Goal: Task Accomplishment & Management: Manage account settings

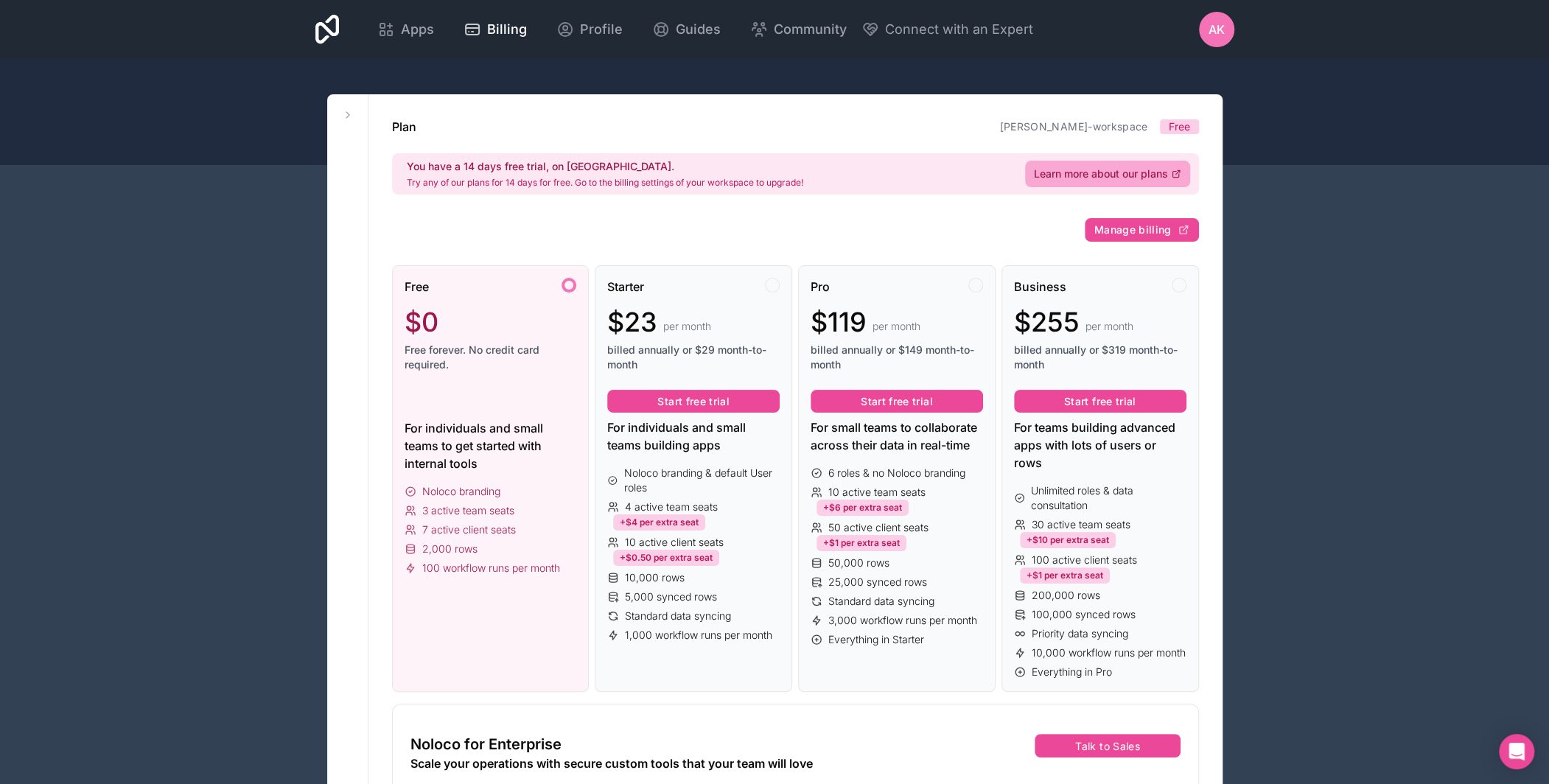
click at [1217, 22] on span "AK" at bounding box center [1216, 30] width 16 height 18
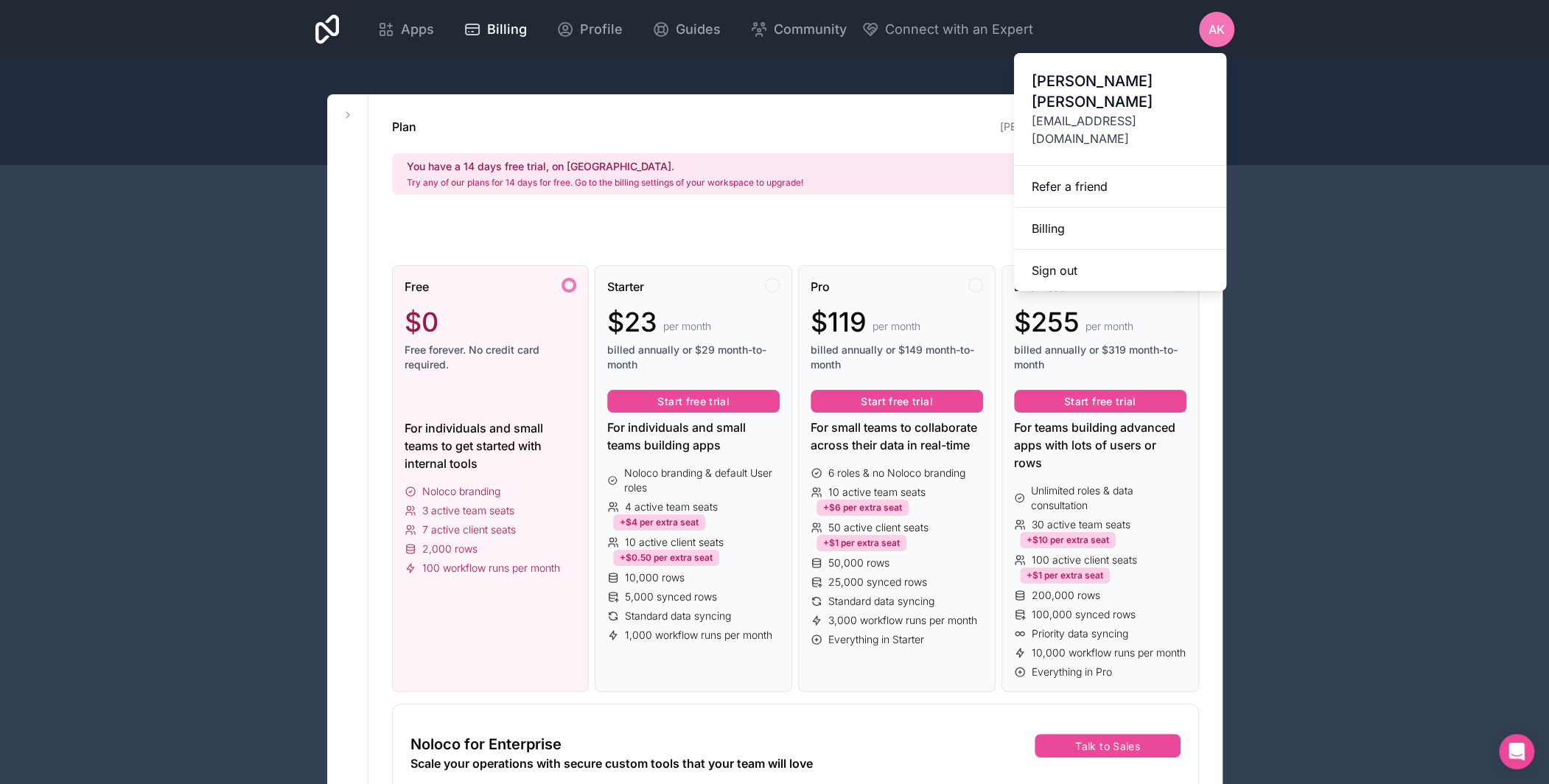
click at [1117, 112] on span "alex@successionplancoach.com" at bounding box center [1120, 129] width 177 height 35
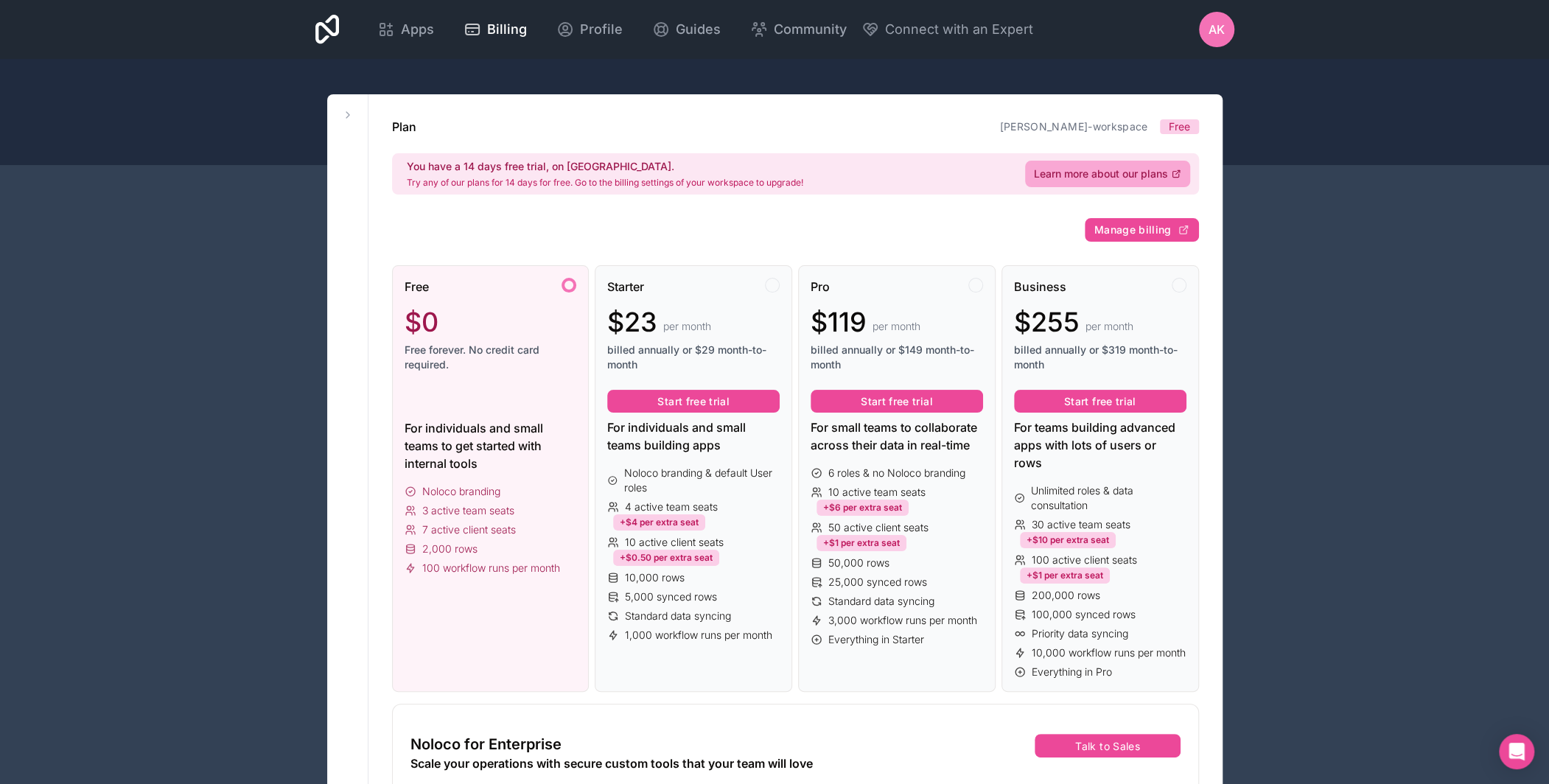
click at [404, 23] on span "Apps" at bounding box center [417, 30] width 33 height 21
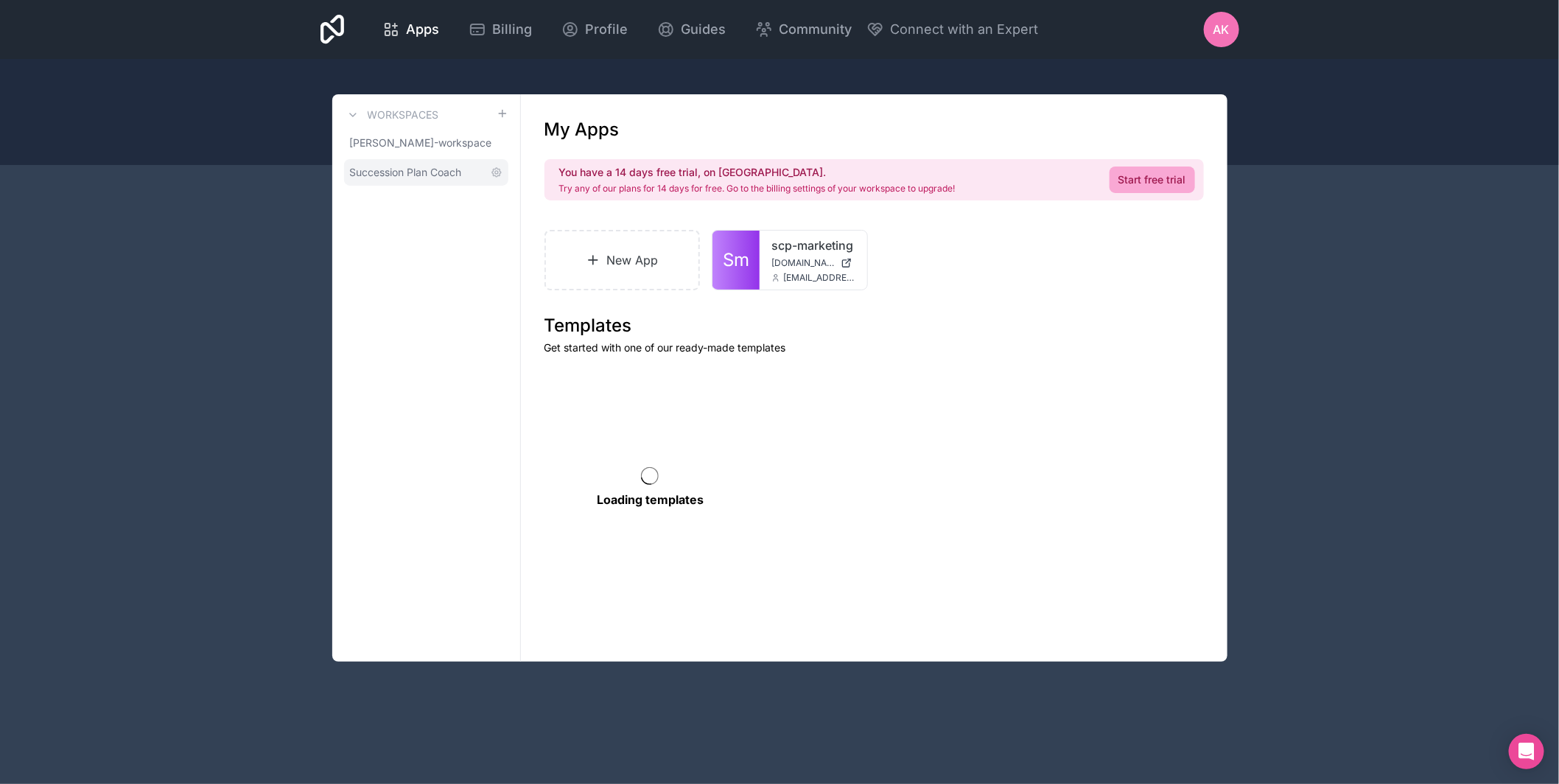
click at [435, 172] on span "Succession Plan Coach" at bounding box center [406, 172] width 112 height 14
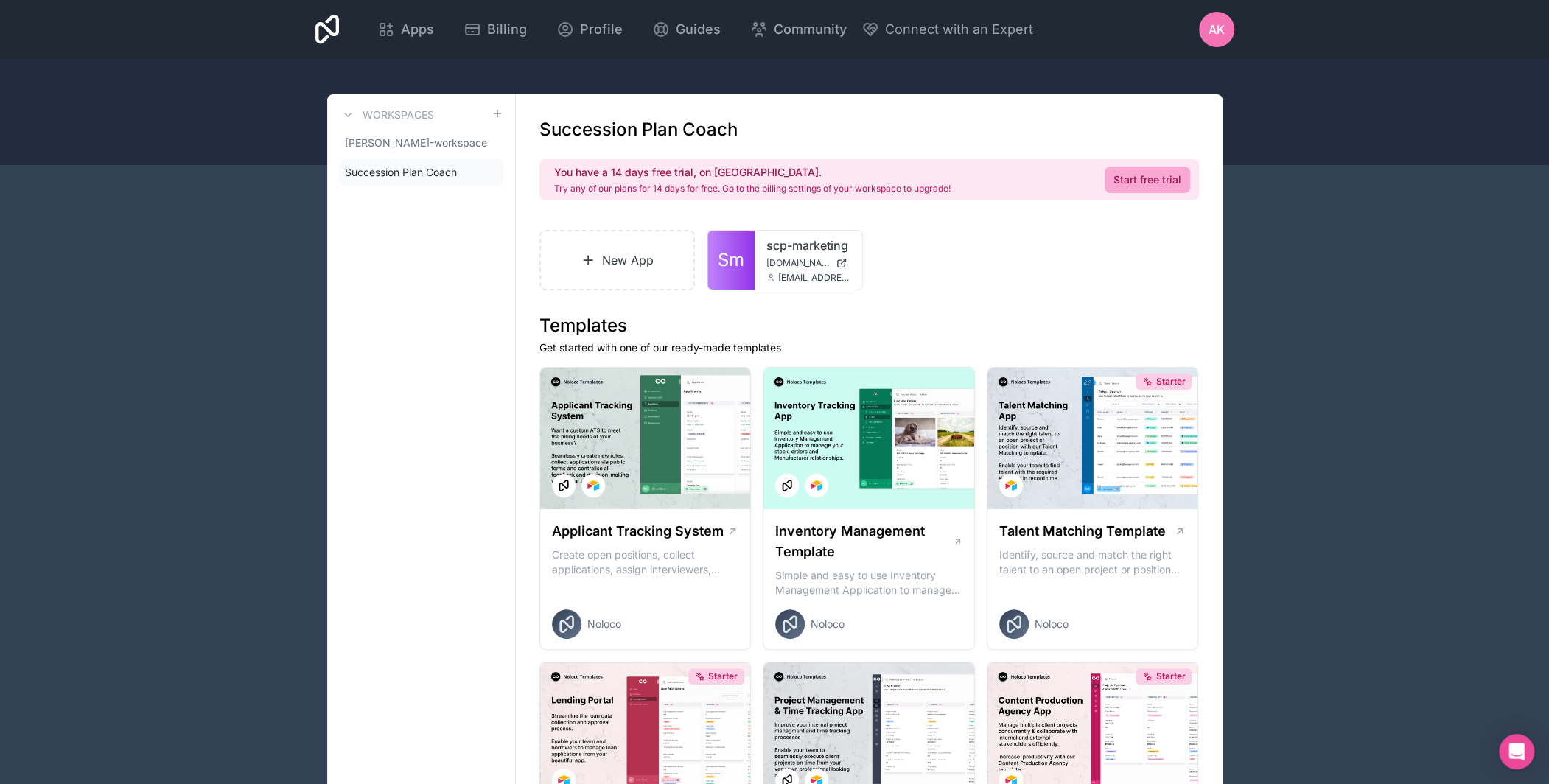
drag, startPoint x: 435, startPoint y: 171, endPoint x: 430, endPoint y: 157, distance: 14.9
click at [434, 171] on span "Succession Plan Coach" at bounding box center [400, 172] width 112 height 14
click at [421, 146] on span "[PERSON_NAME]-workspace" at bounding box center [412, 143] width 135 height 14
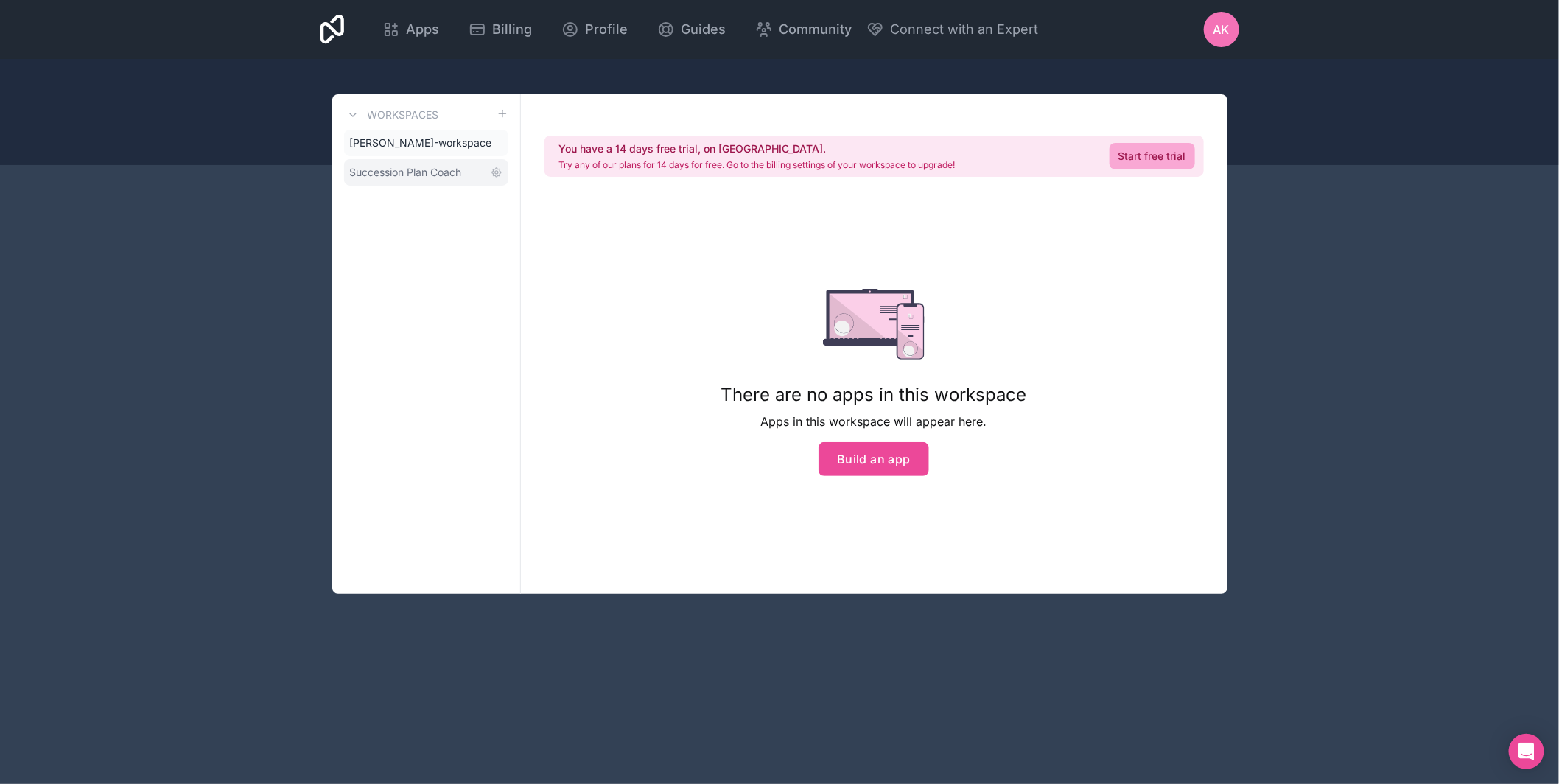
click at [419, 165] on span "Succession Plan Coach" at bounding box center [406, 172] width 112 height 14
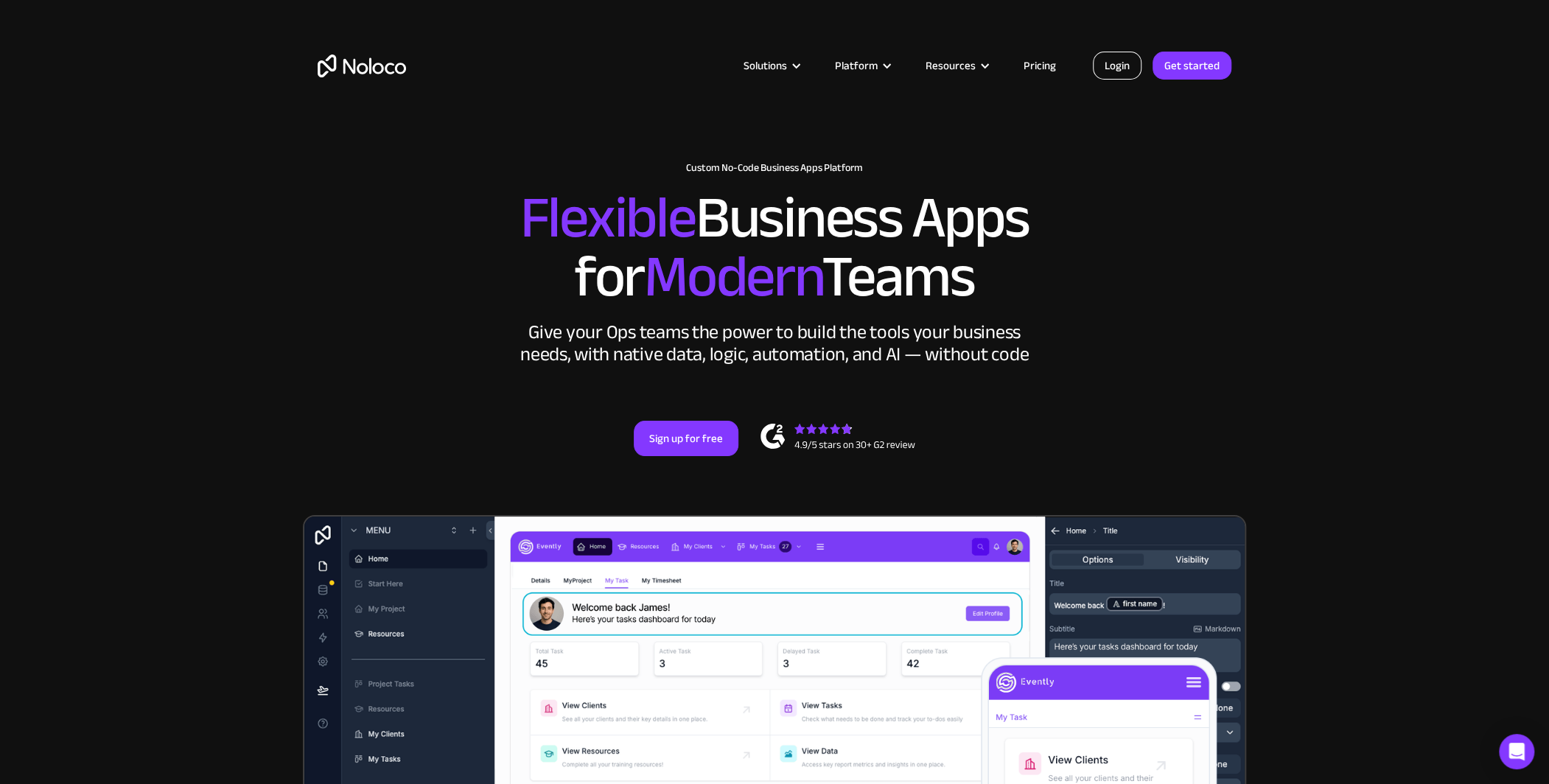
click at [1114, 64] on link "Login" at bounding box center [1117, 65] width 49 height 28
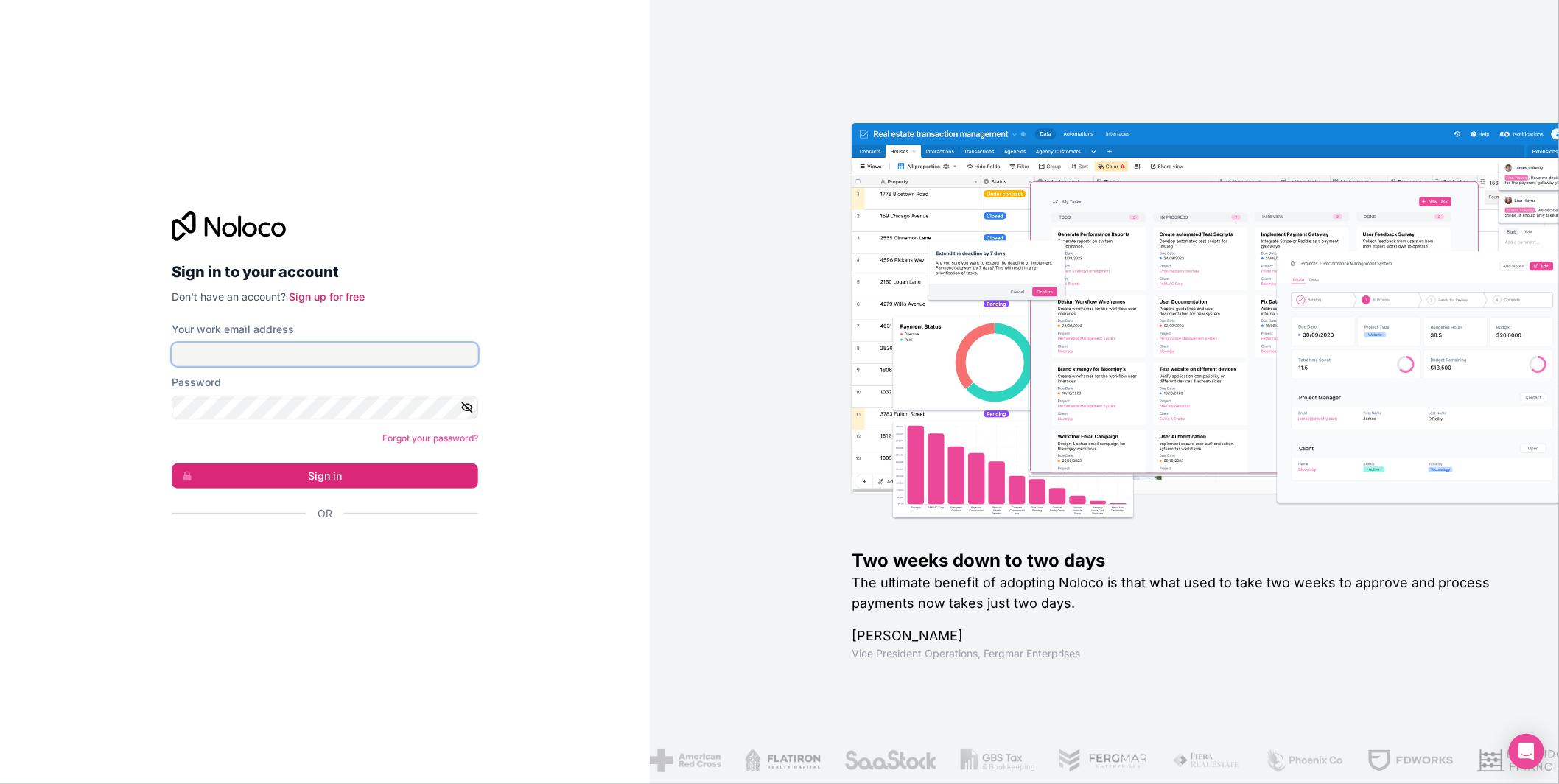
click at [239, 347] on input "Your work email address" at bounding box center [325, 353] width 306 height 23
type input "alex@successionplancoach.com"
click at [358, 476] on button "Sign in" at bounding box center [325, 476] width 306 height 25
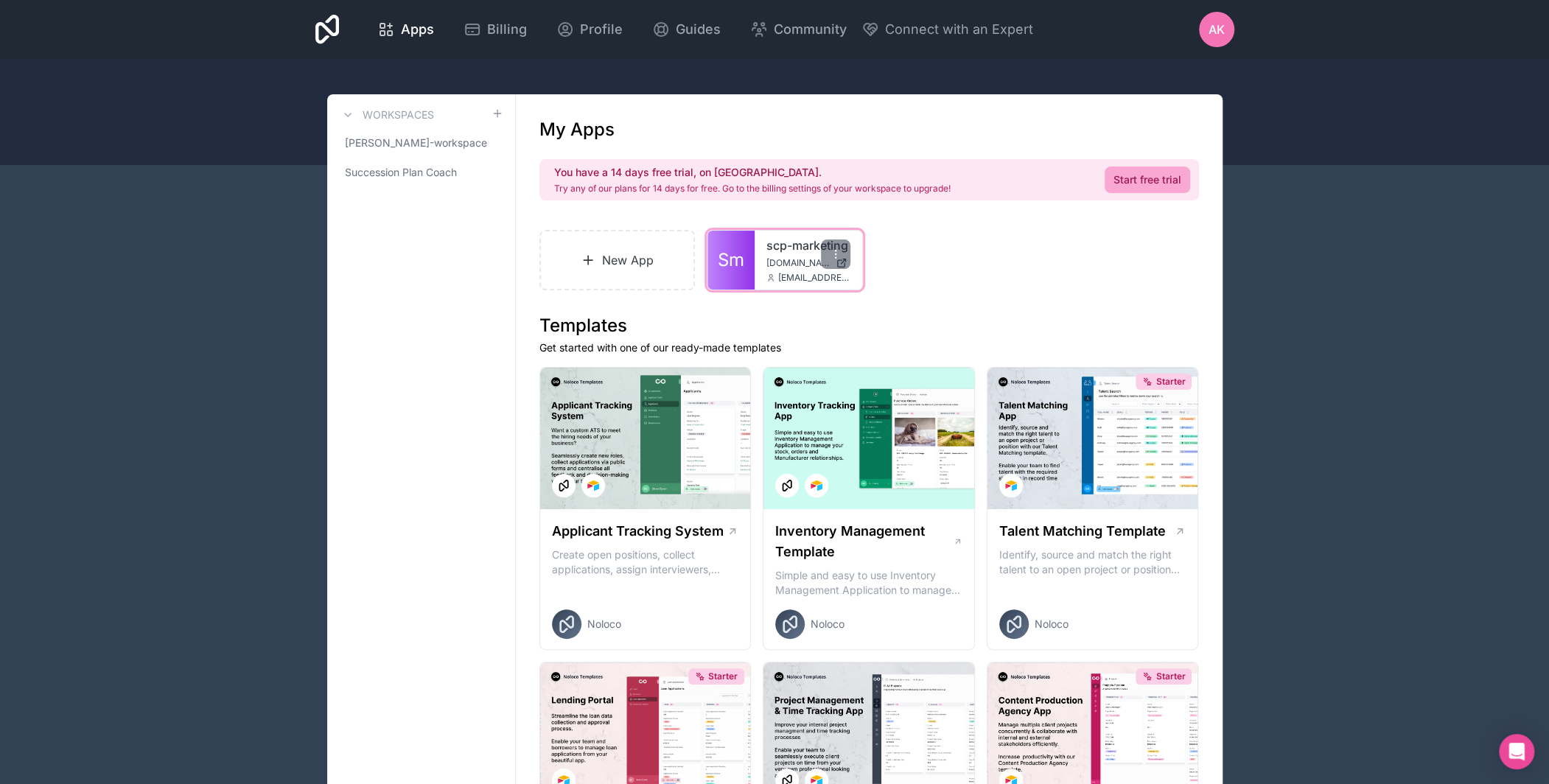
click at [770, 268] on span "scp-marketing.noloco.co" at bounding box center [798, 263] width 63 height 12
